Goal: Information Seeking & Learning: Learn about a topic

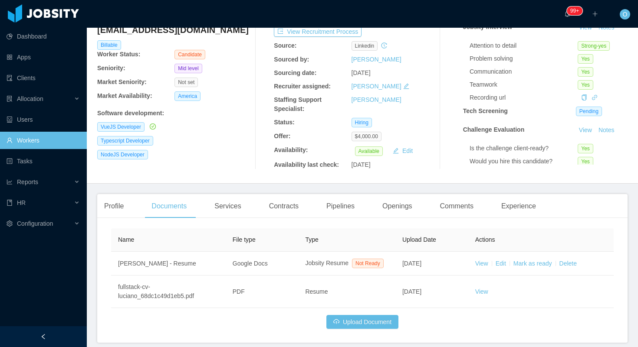
scroll to position [84, 0]
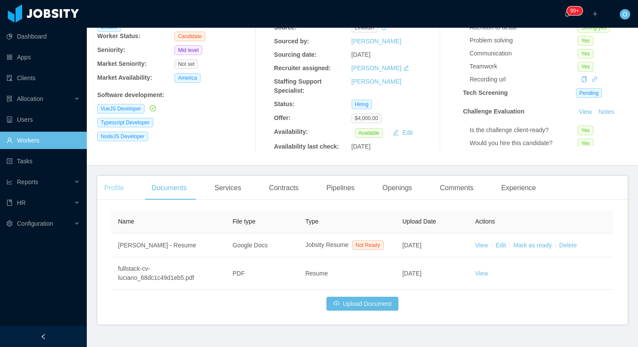
click at [106, 187] on div "Profile" at bounding box center [113, 188] width 33 height 24
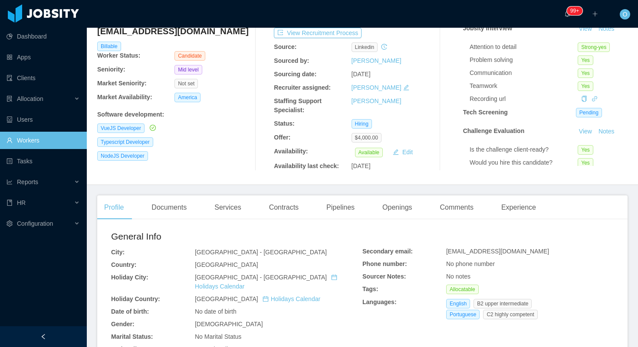
scroll to position [64, 0]
click at [606, 32] on button "Notes" at bounding box center [606, 29] width 23 height 10
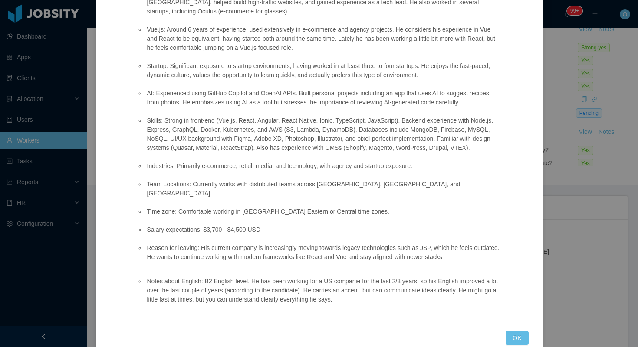
scroll to position [247, 0]
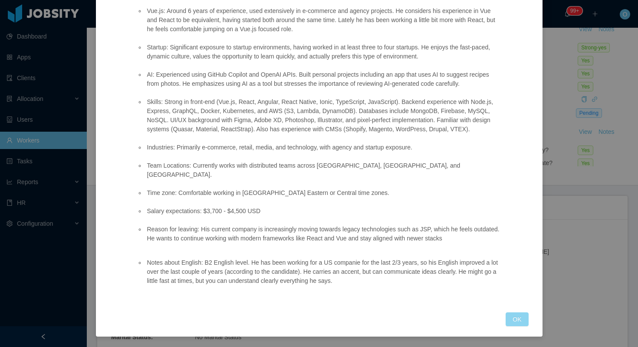
click at [518, 321] on button "OK" at bounding box center [516, 320] width 23 height 14
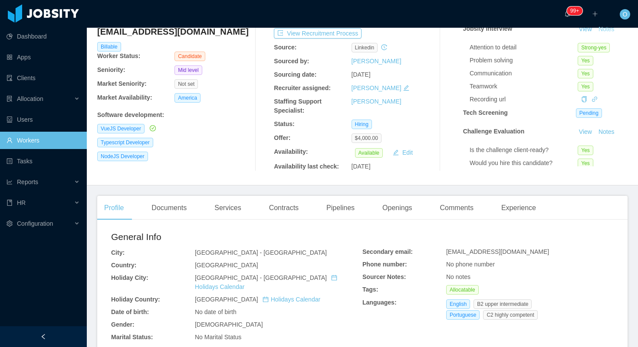
scroll to position [0, 0]
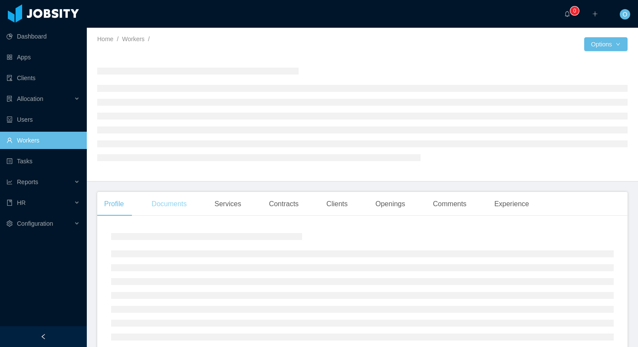
click at [189, 205] on div "Documents" at bounding box center [168, 204] width 49 height 24
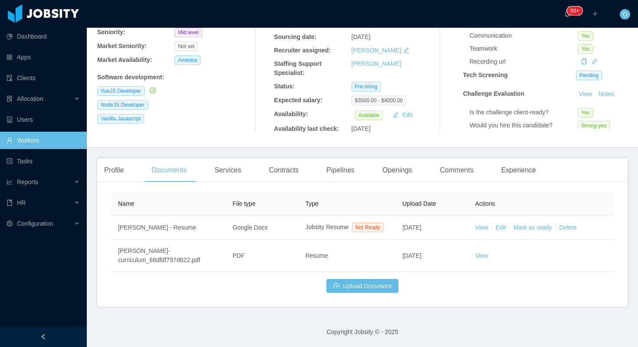
scroll to position [111, 0]
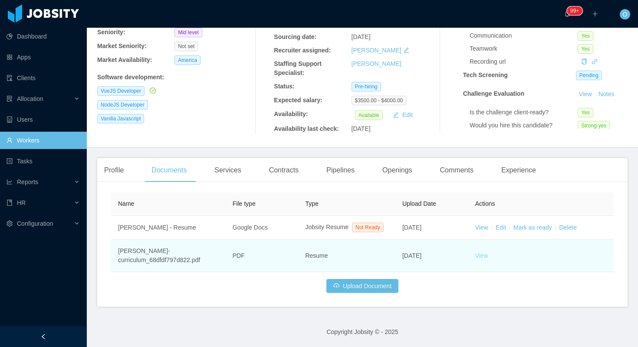
click at [482, 256] on link "View" at bounding box center [481, 255] width 13 height 7
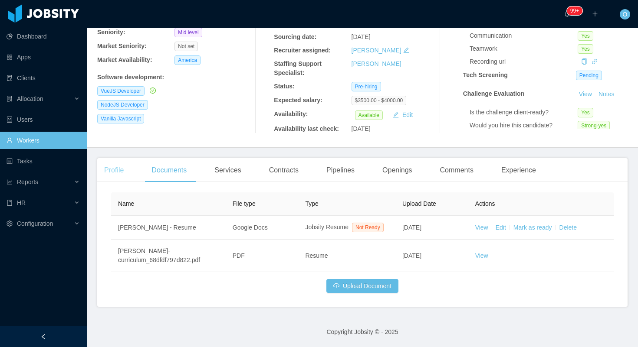
click at [129, 164] on div "Profile" at bounding box center [113, 170] width 33 height 24
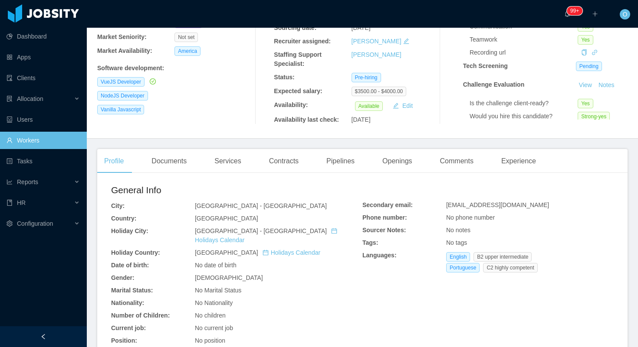
scroll to position [191, 0]
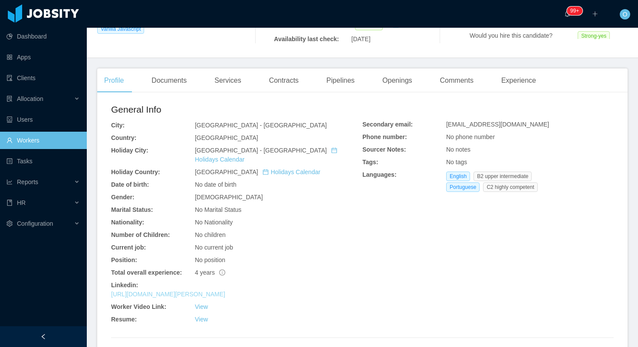
click at [213, 291] on link "https://www.linkedin.com/in/hani-yehia" at bounding box center [168, 294] width 114 height 7
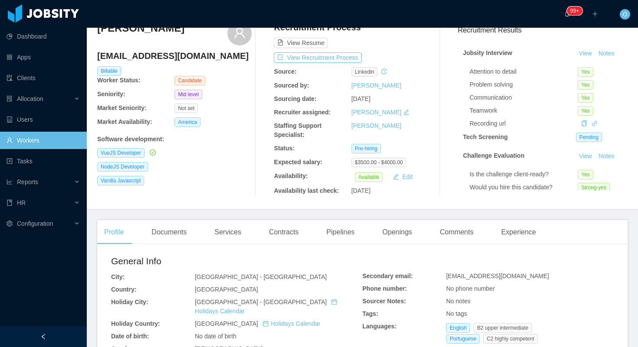
scroll to position [40, 0]
click at [599, 53] on button "Notes" at bounding box center [606, 53] width 23 height 10
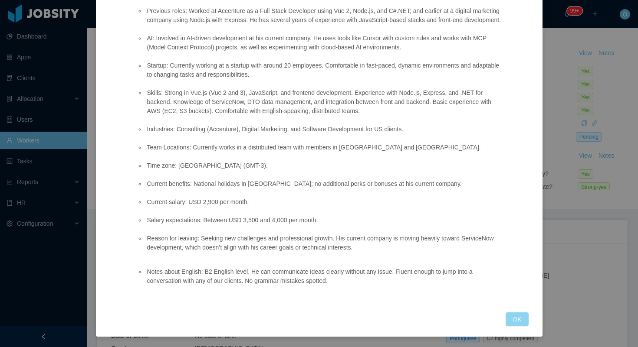
scroll to position [229, 0]
click at [518, 318] on button "OK" at bounding box center [516, 320] width 23 height 14
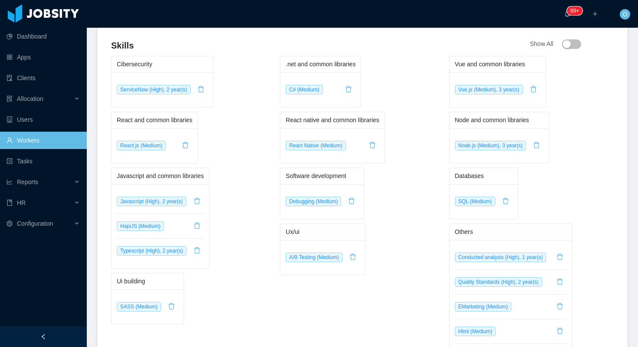
scroll to position [0, 0]
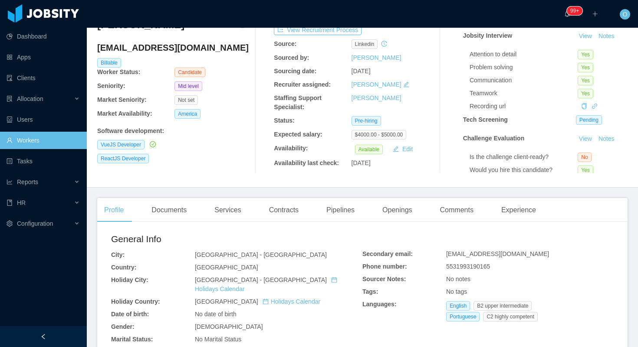
scroll to position [59, 0]
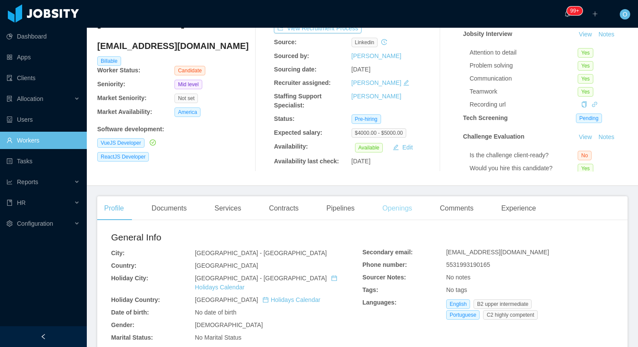
click at [400, 205] on div "Openings" at bounding box center [397, 208] width 44 height 24
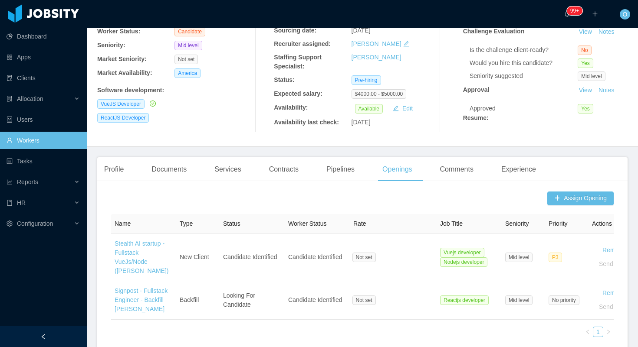
scroll to position [97, 0]
click at [585, 32] on link "View" at bounding box center [585, 32] width 19 height 7
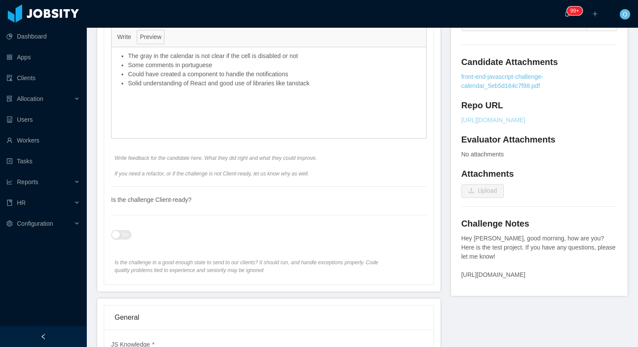
scroll to position [393, 0]
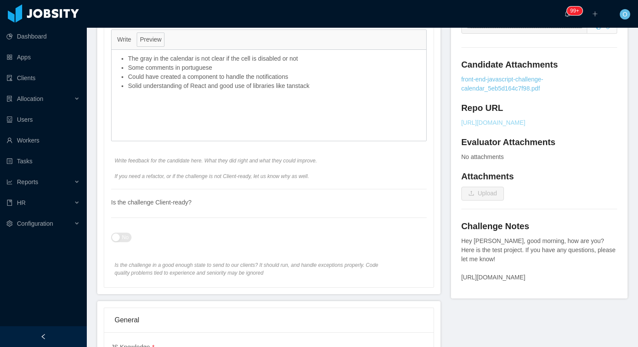
click at [484, 118] on link "https://drive.google.com/file/d/1VPDSfPlqaxpDv0dwx5jefA9ZjlwgYAcQ/view?usp=shar…" at bounding box center [539, 122] width 156 height 9
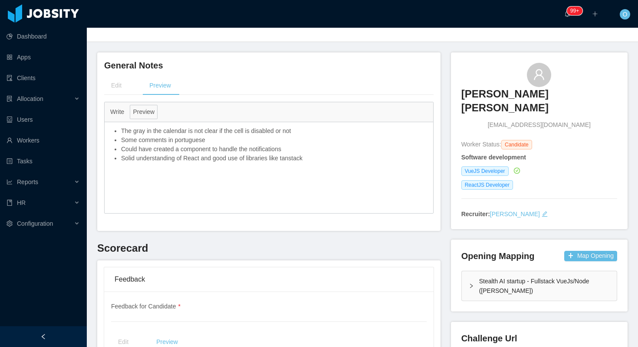
scroll to position [0, 0]
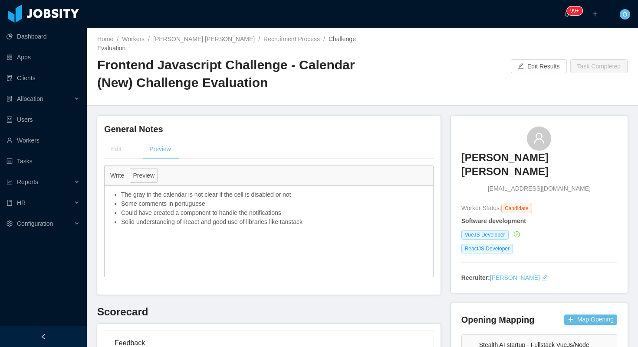
click at [185, 44] on div "Home / Workers / Lucas Maia e Silva / Recruitment Process / Challenge Evaluatio…" at bounding box center [229, 66] width 265 height 63
click at [185, 38] on link "Lucas Maia e Silva" at bounding box center [203, 39] width 101 height 7
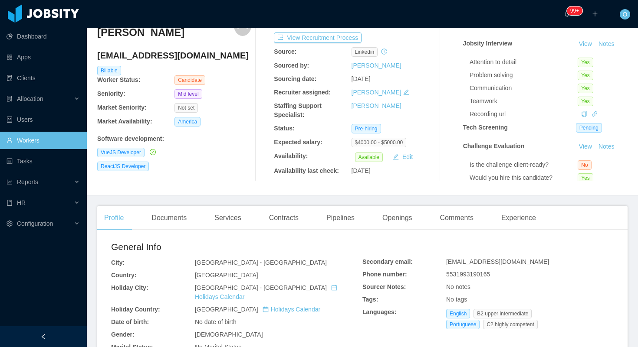
scroll to position [45, 0]
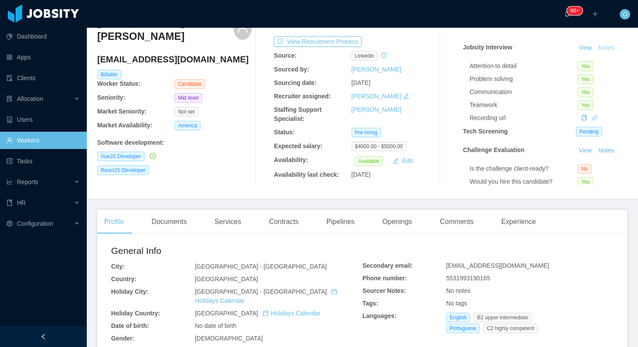
click at [608, 49] on button "Notes" at bounding box center [606, 48] width 23 height 10
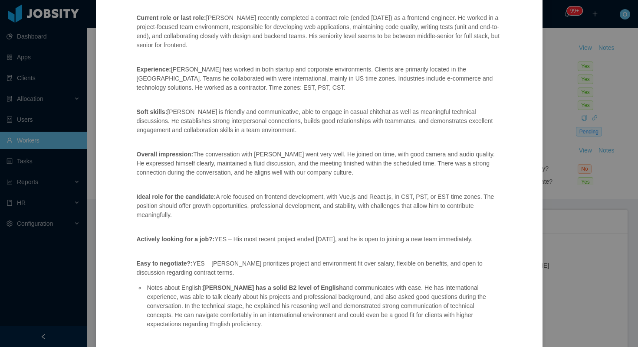
scroll to position [247, 0]
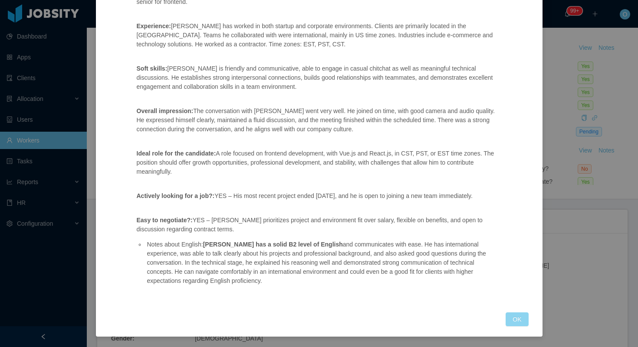
click at [517, 317] on button "OK" at bounding box center [516, 320] width 23 height 14
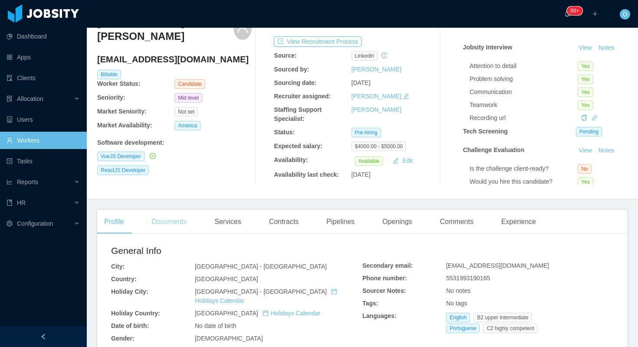
click at [180, 228] on div "Documents" at bounding box center [168, 222] width 49 height 24
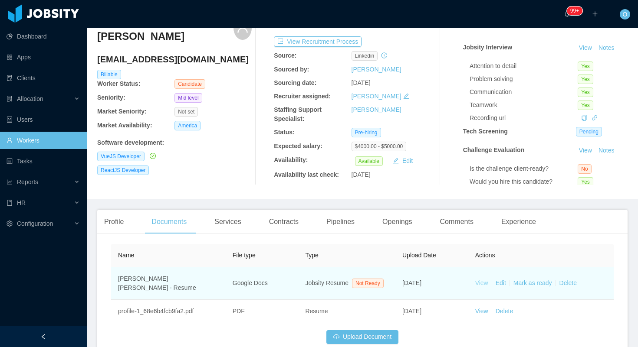
click at [482, 284] on link "View" at bounding box center [481, 283] width 13 height 7
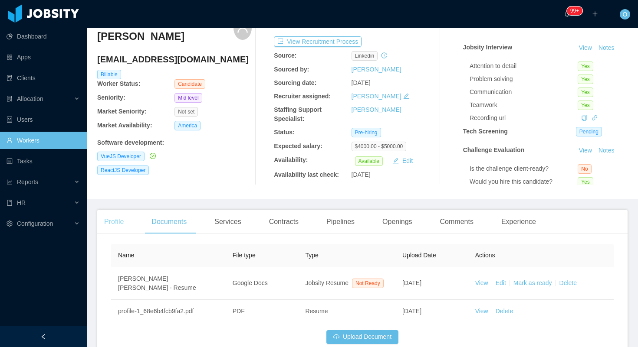
click at [107, 219] on div "Profile" at bounding box center [113, 222] width 33 height 24
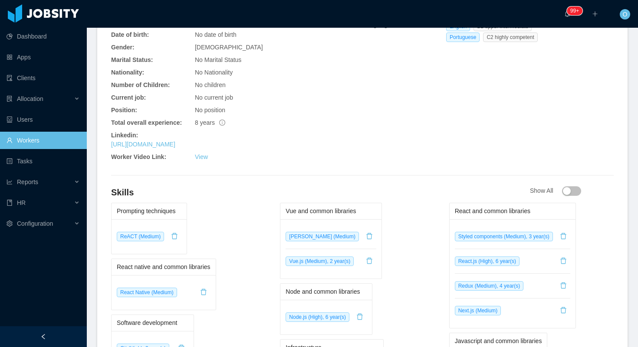
scroll to position [335, 0]
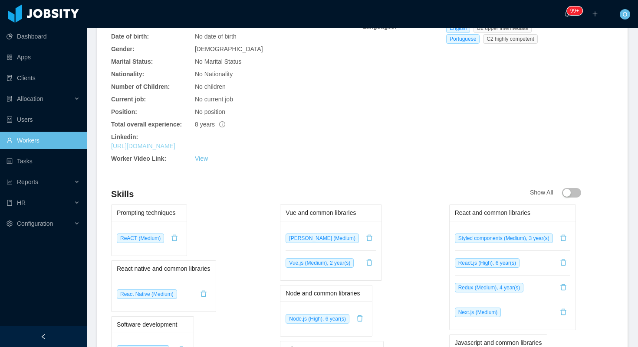
click at [175, 143] on link "https://www.linkedin.com/in/lucasmaiaesilva" at bounding box center [143, 146] width 64 height 7
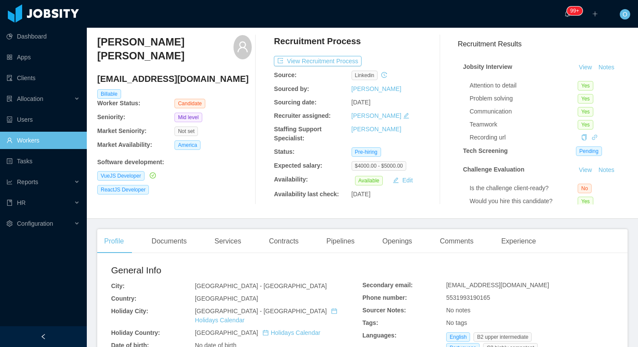
scroll to position [26, 0]
click at [324, 62] on button "View Recruitment Process" at bounding box center [318, 61] width 88 height 10
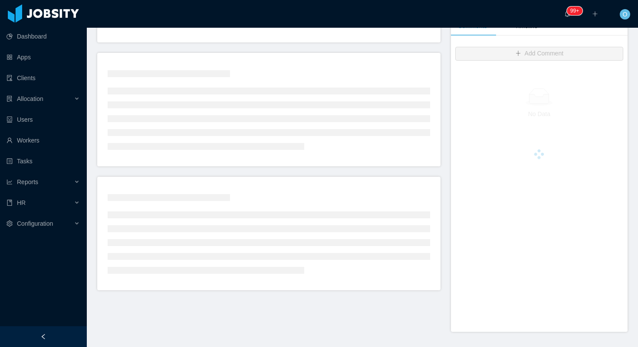
scroll to position [219, 0]
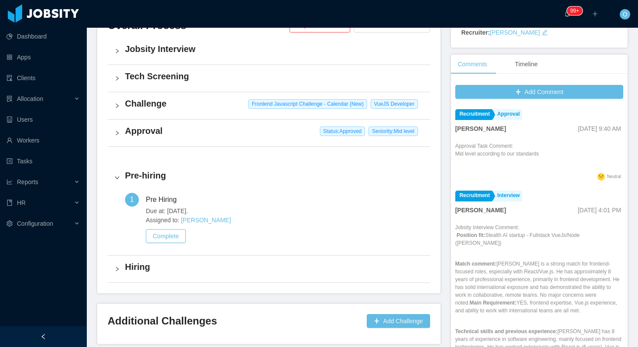
click at [217, 116] on div "Challenge Frontend Javascript Challenge - Calendar (New) VueJS Developer" at bounding box center [269, 105] width 322 height 27
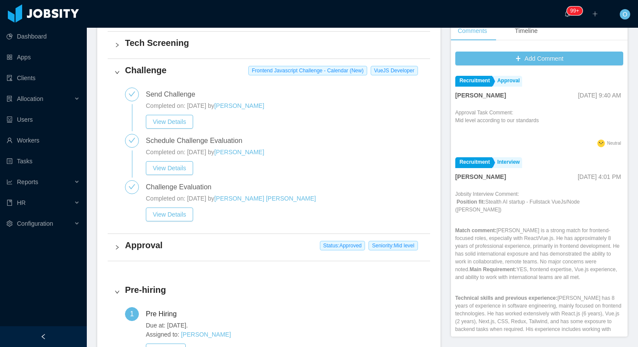
scroll to position [253, 0]
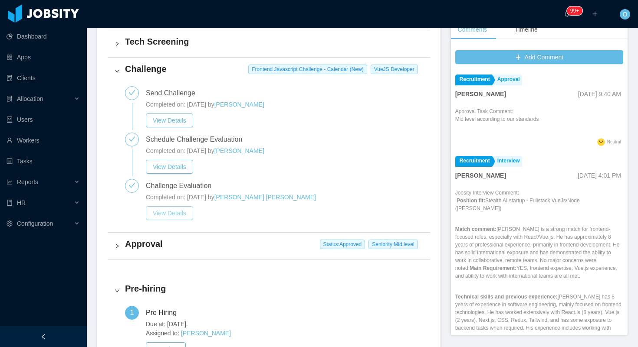
click at [181, 214] on button "View Details" at bounding box center [169, 213] width 47 height 14
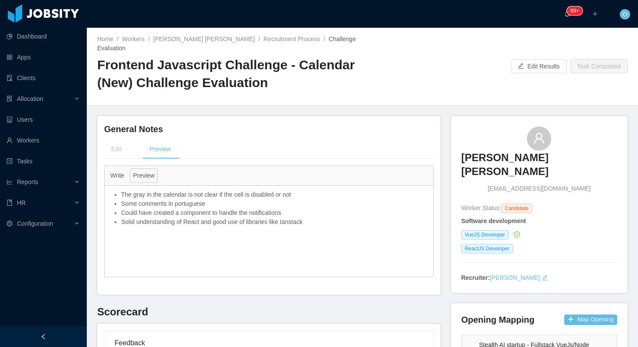
click at [326, 229] on div "The gray in the calendar is not clear if the cell is disabled or not Some comme…" at bounding box center [269, 231] width 328 height 91
